Goal: Information Seeking & Learning: Learn about a topic

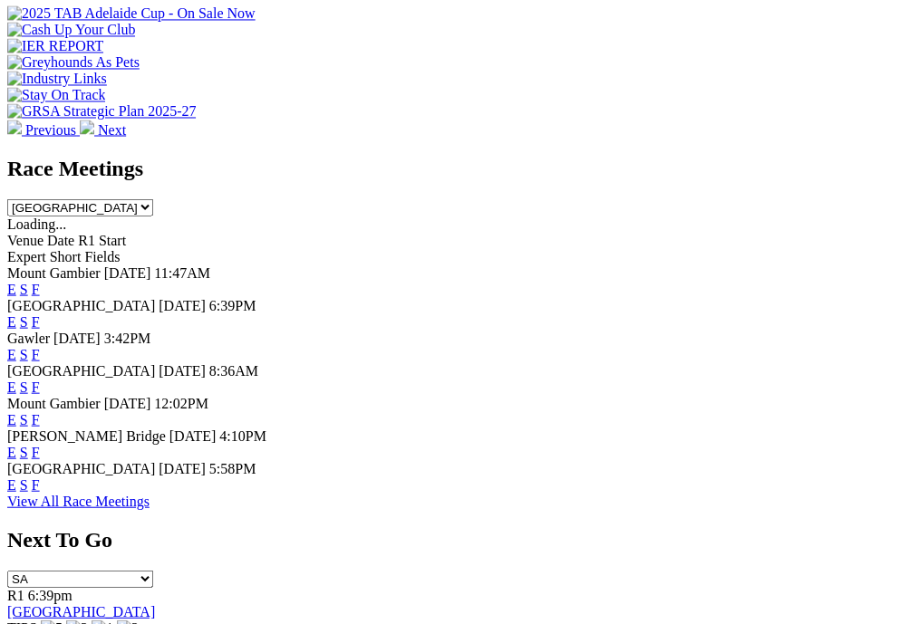
scroll to position [776, 0]
click at [40, 493] on link "F" at bounding box center [36, 484] width 8 height 15
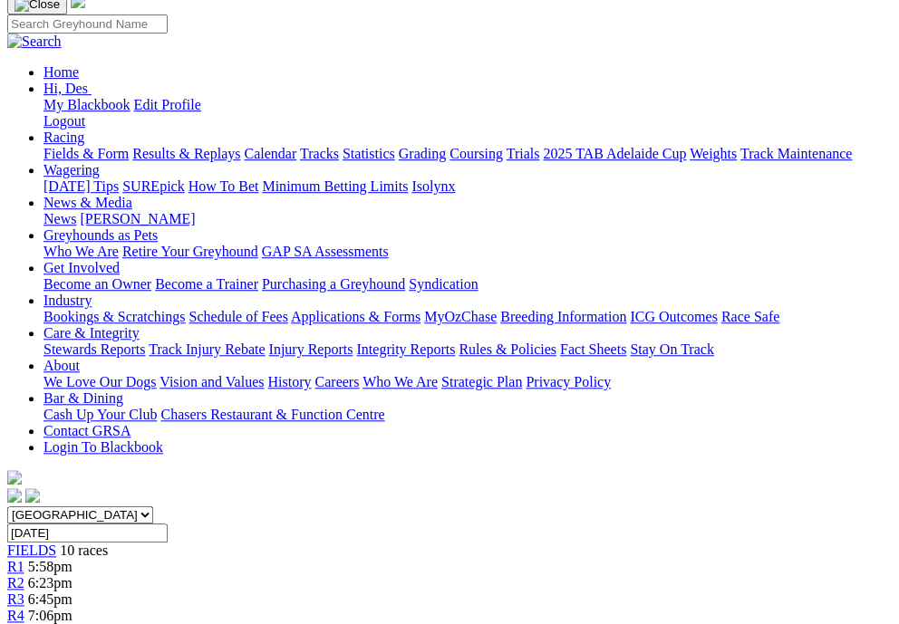
scroll to position [167, 0]
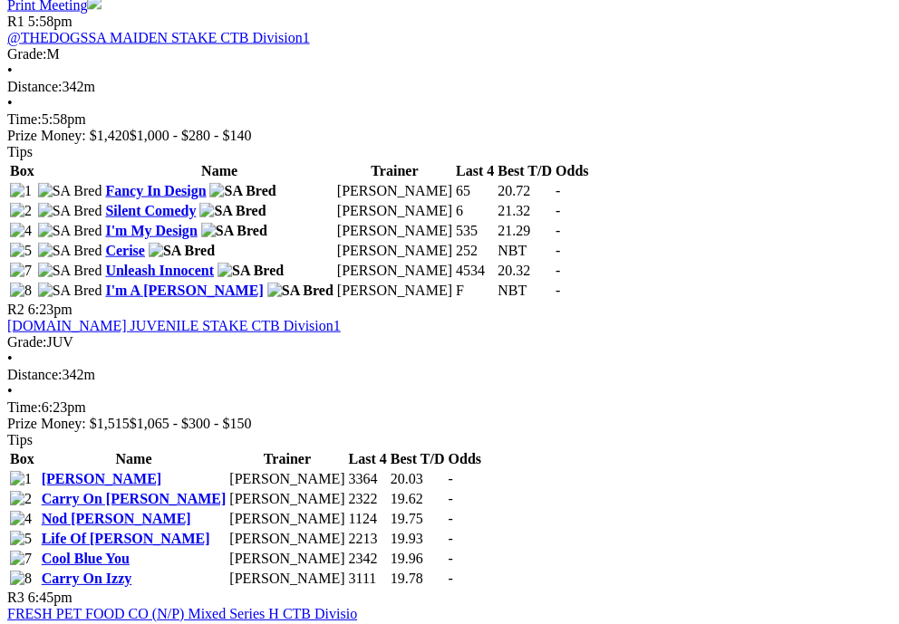
scroll to position [984, 0]
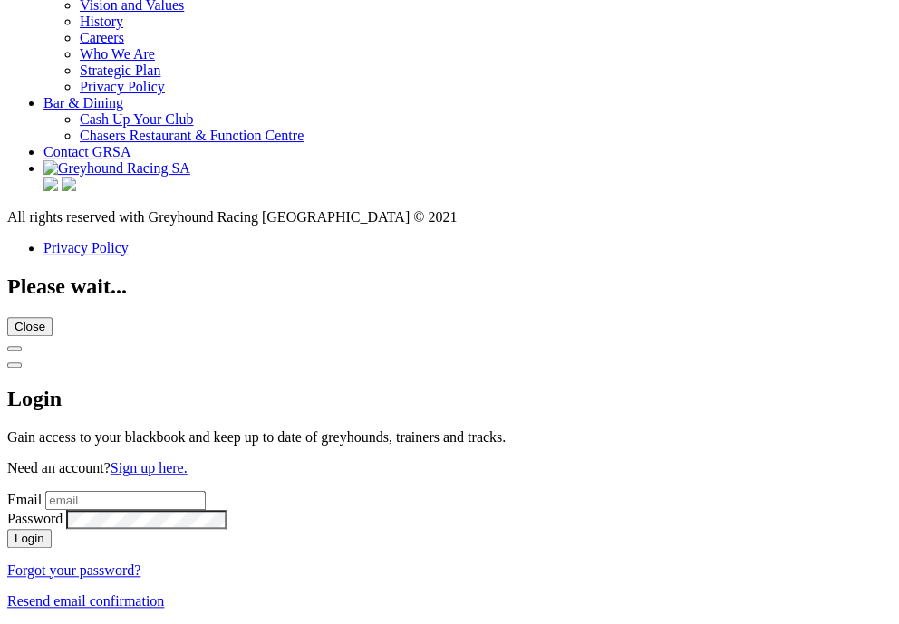
scroll to position [7213, 0]
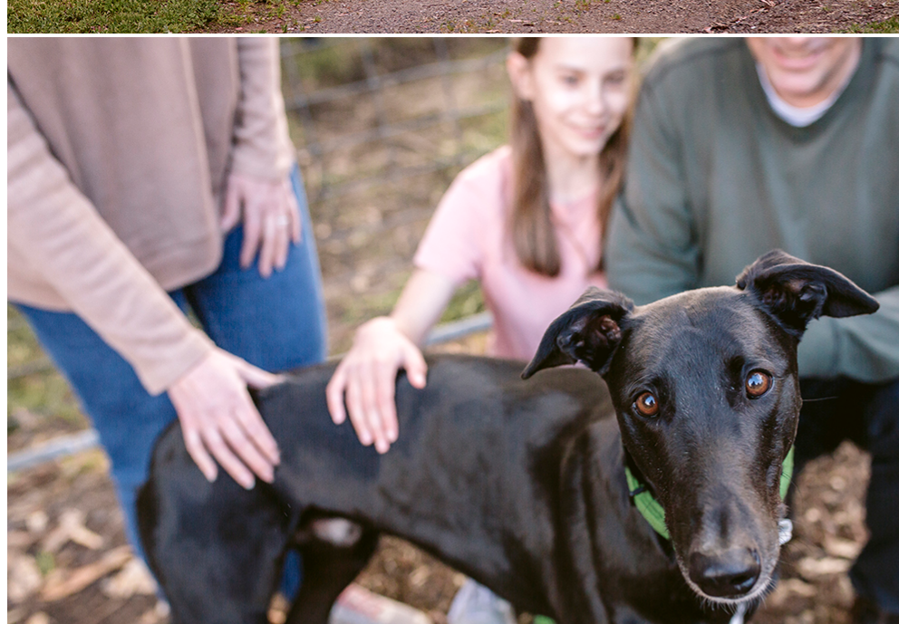
scroll to position [3331, 0]
